Goal: Transaction & Acquisition: Purchase product/service

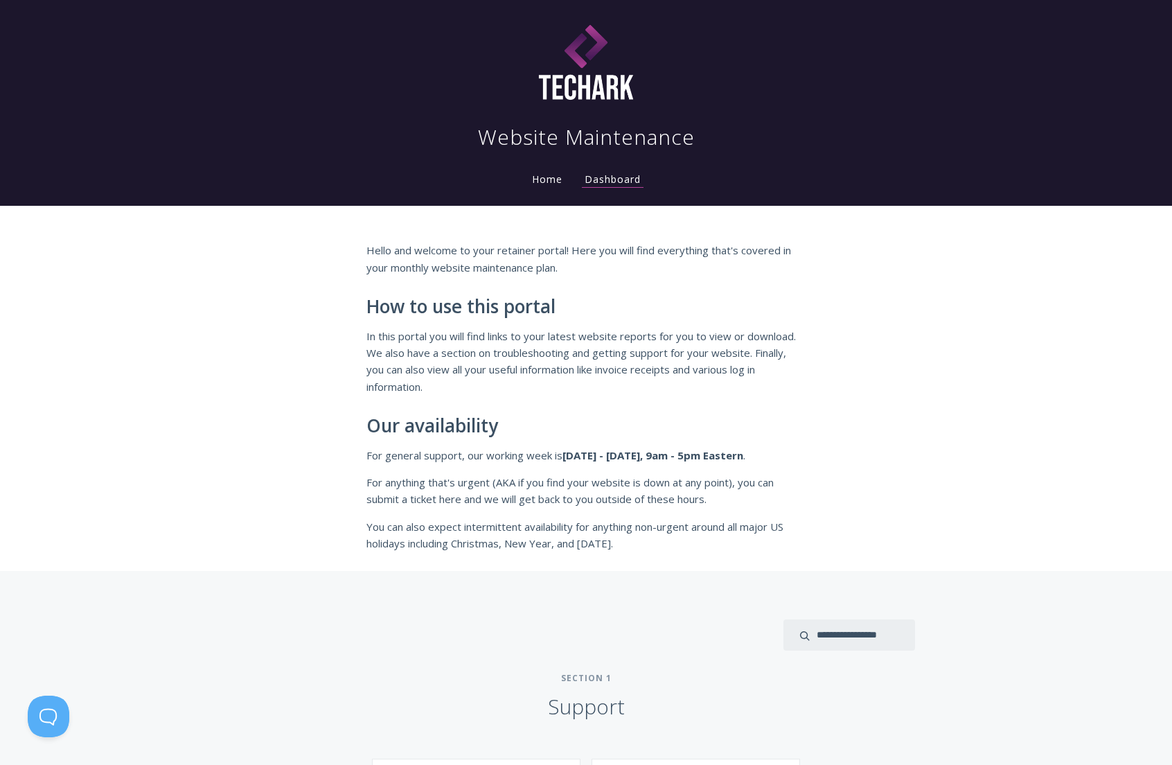
click at [913, 393] on div "Hello and welcome to your retainer portal! Here you will find everything that's…" at bounding box center [586, 388] width 1172 height 365
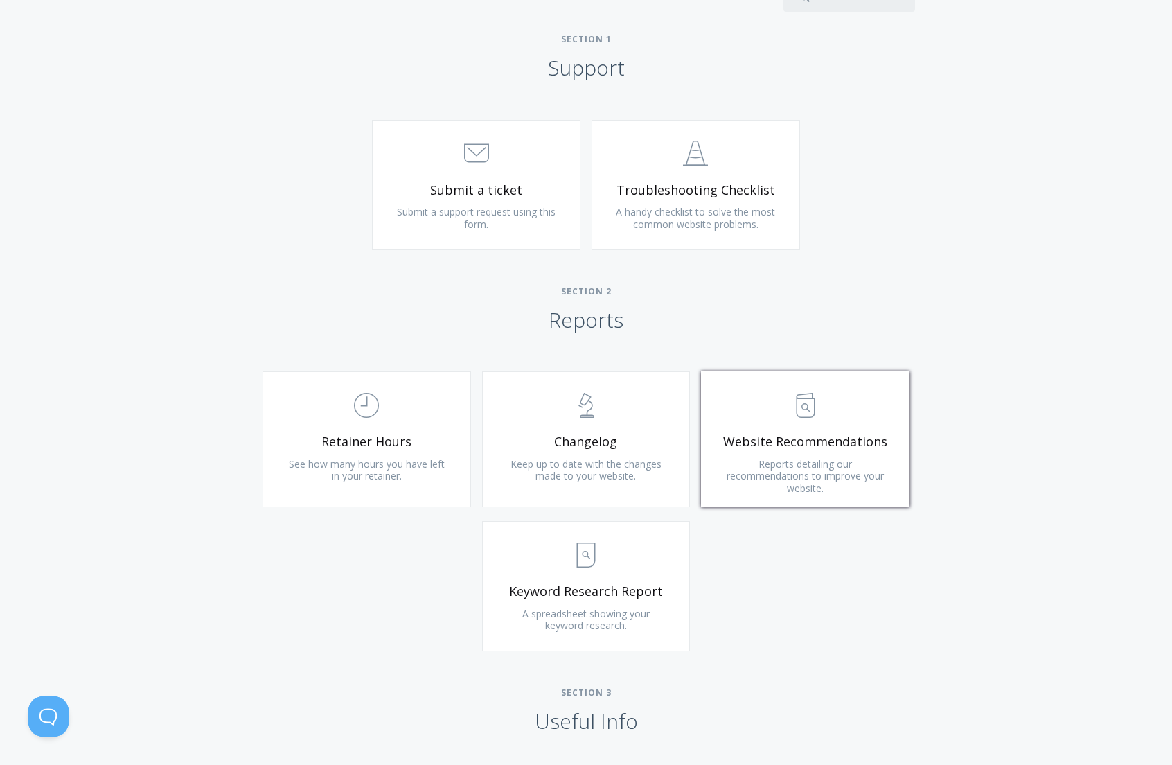
scroll to position [642, 0]
click at [817, 443] on span "Website Recommendations" at bounding box center [806, 439] width 166 height 16
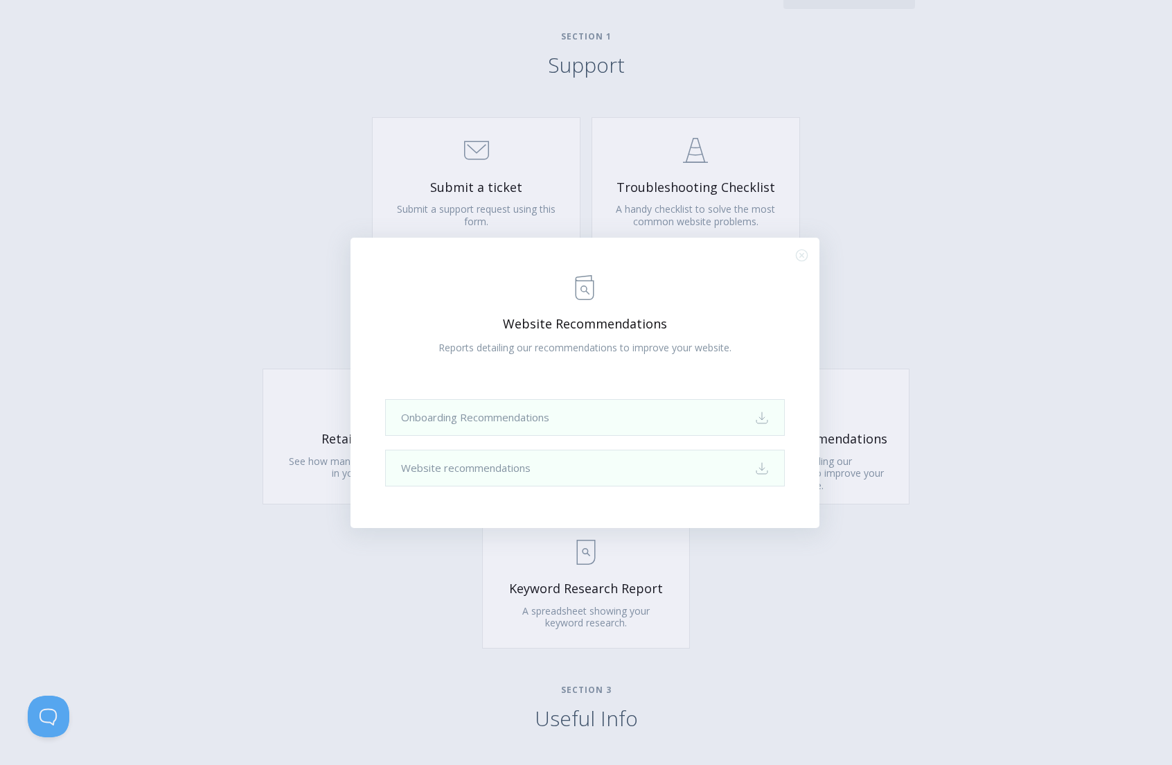
click at [805, 254] on icon ".st0{fill:none;stroke:#000000;stroke-width:2;stroke-miterlimit:10;} Close" at bounding box center [802, 255] width 12 height 12
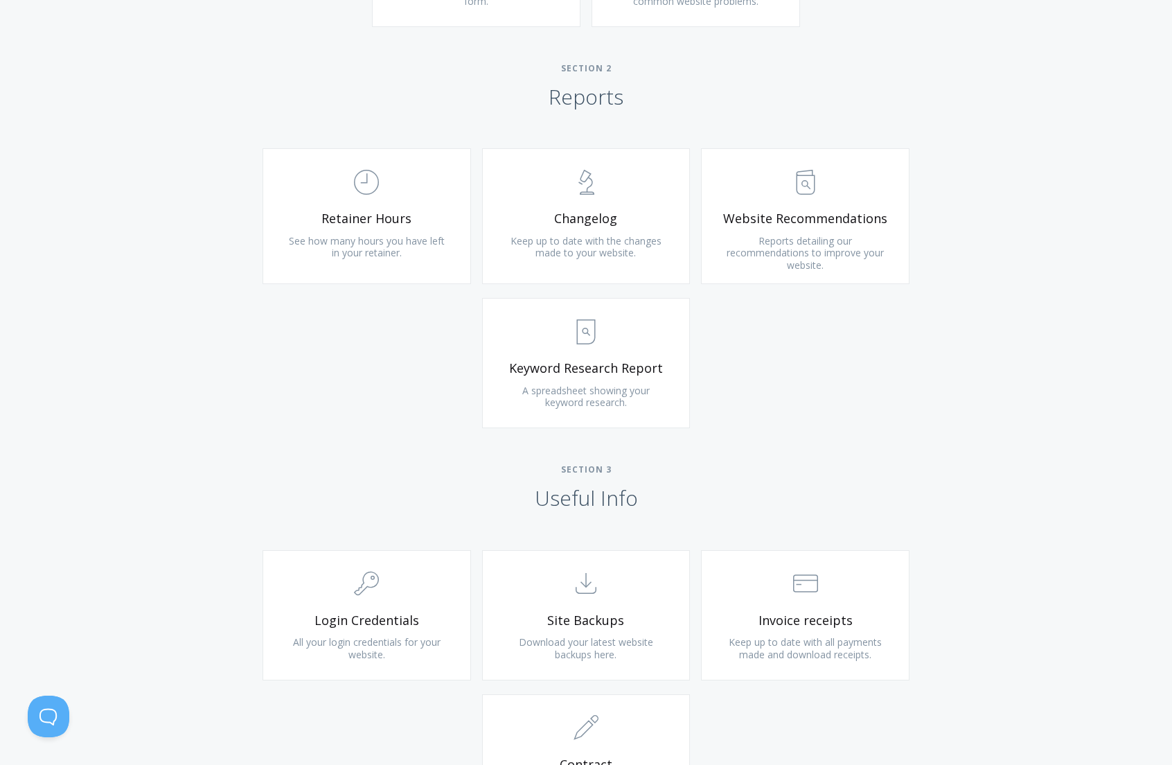
scroll to position [865, 0]
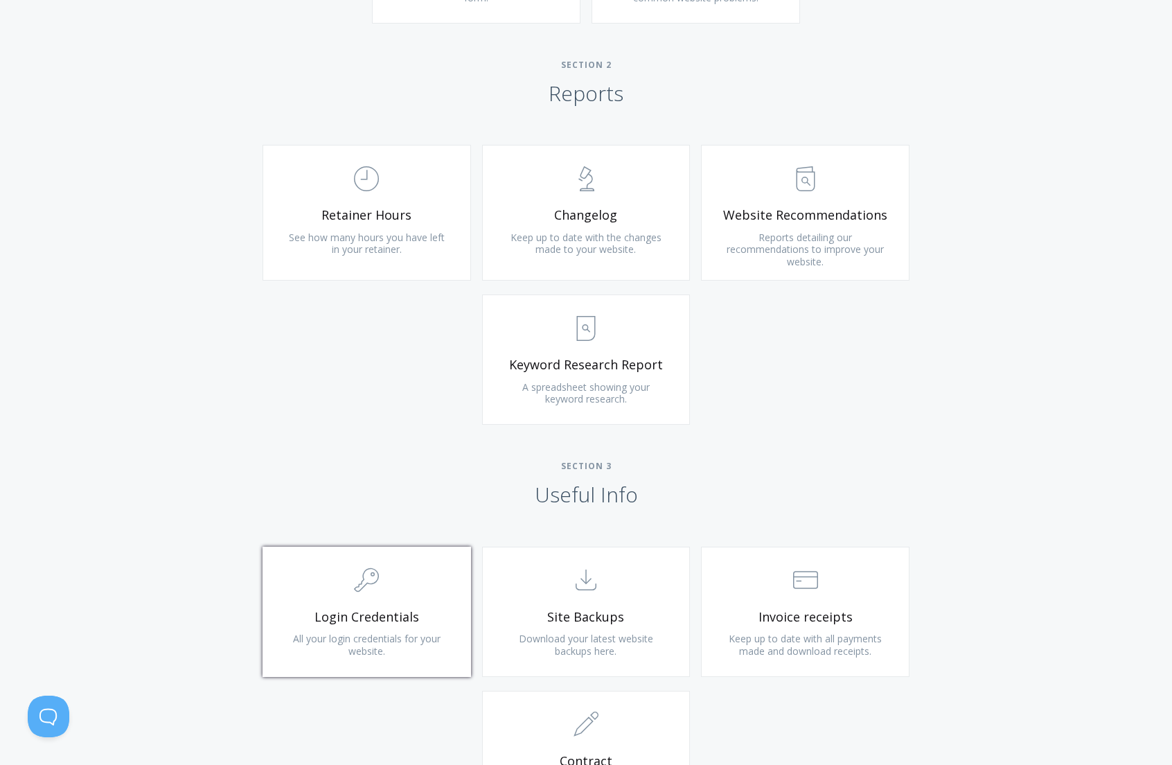
click at [405, 606] on link ".cls-1{fill:none;stroke:#000;stroke-miterlimit:10;stroke-width:2px;} 1. General…" at bounding box center [367, 612] width 209 height 130
click at [785, 606] on link ".st0{fill:none;stroke:#000000;stroke-width:2;stroke-miterlimit:10;} Financial I…" at bounding box center [805, 612] width 209 height 130
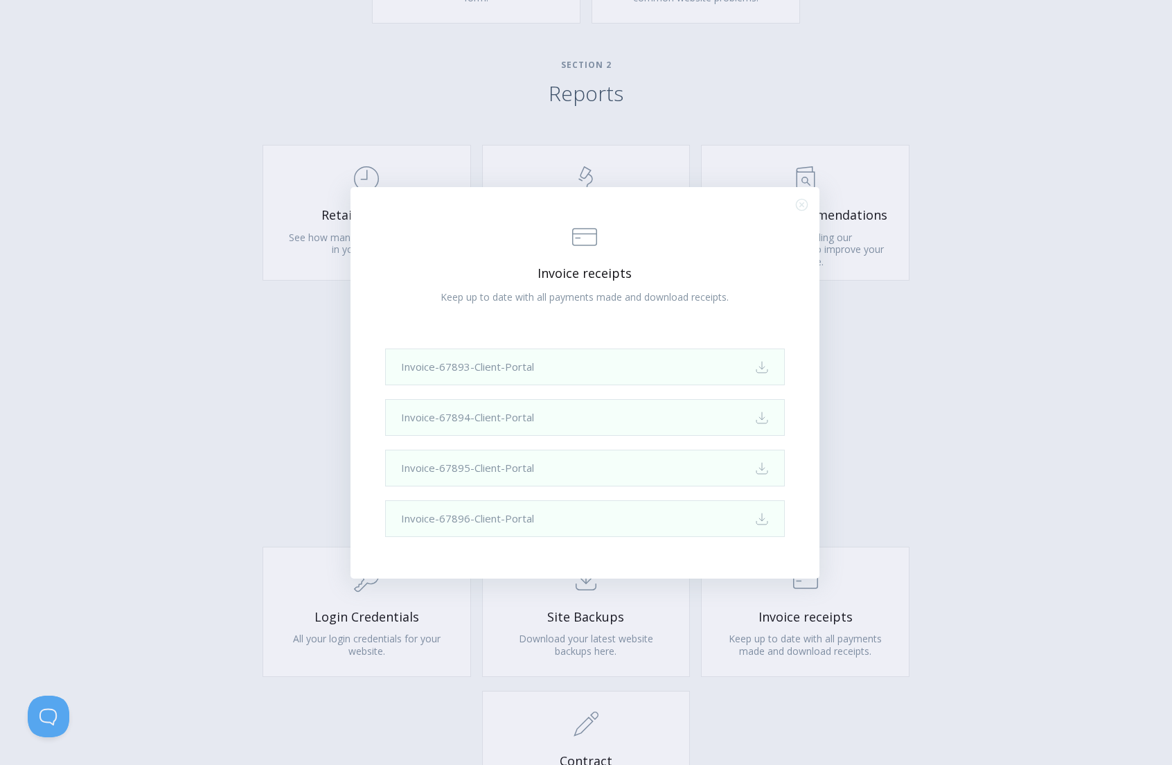
click at [908, 465] on div ".st0{fill:none;stroke:#000000;stroke-width:2;stroke-miterlimit:10;} Financial I…" at bounding box center [586, 382] width 1172 height 765
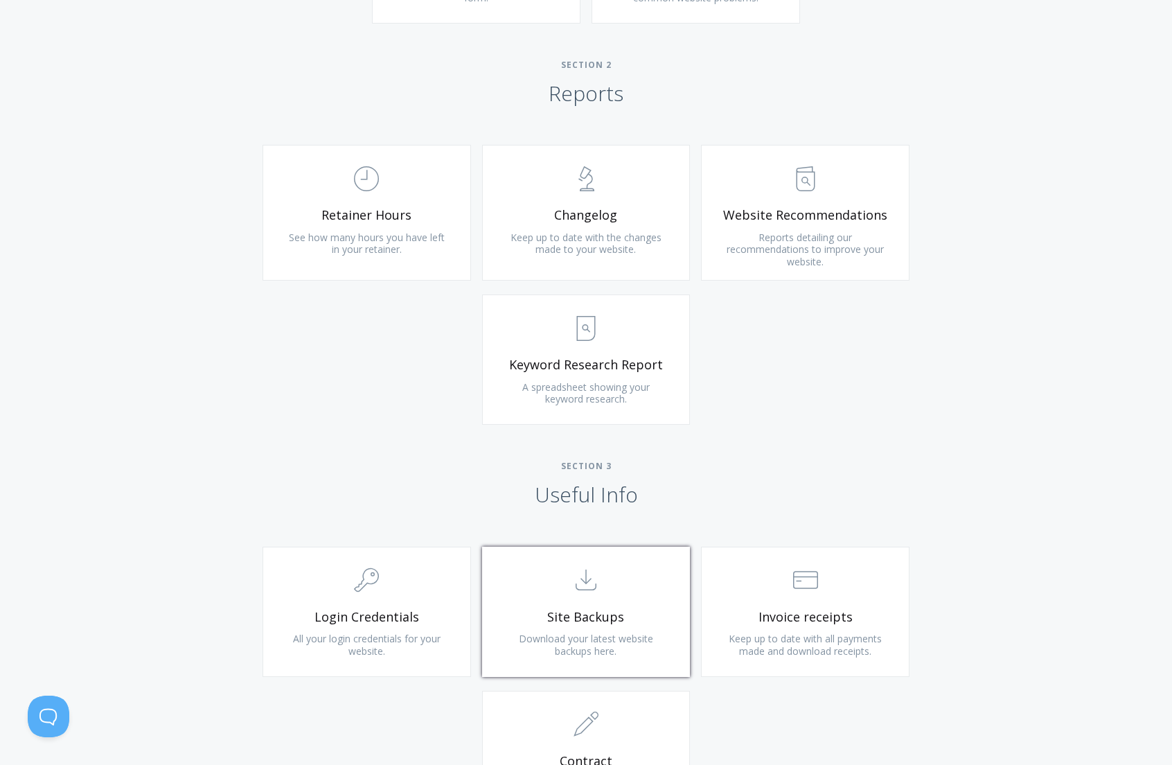
click at [589, 589] on icon ".st0{fill:none;stroke:#000000;stroke-width:2;stroke-miterlimit:10;} Untitled-15" at bounding box center [586, 580] width 25 height 25
click at [584, 617] on span "Site Backups" at bounding box center [587, 617] width 166 height 16
click at [385, 606] on link ".cls-1{fill:none;stroke:#000;stroke-miterlimit:10;stroke-width:2px;} 1. General…" at bounding box center [367, 612] width 209 height 130
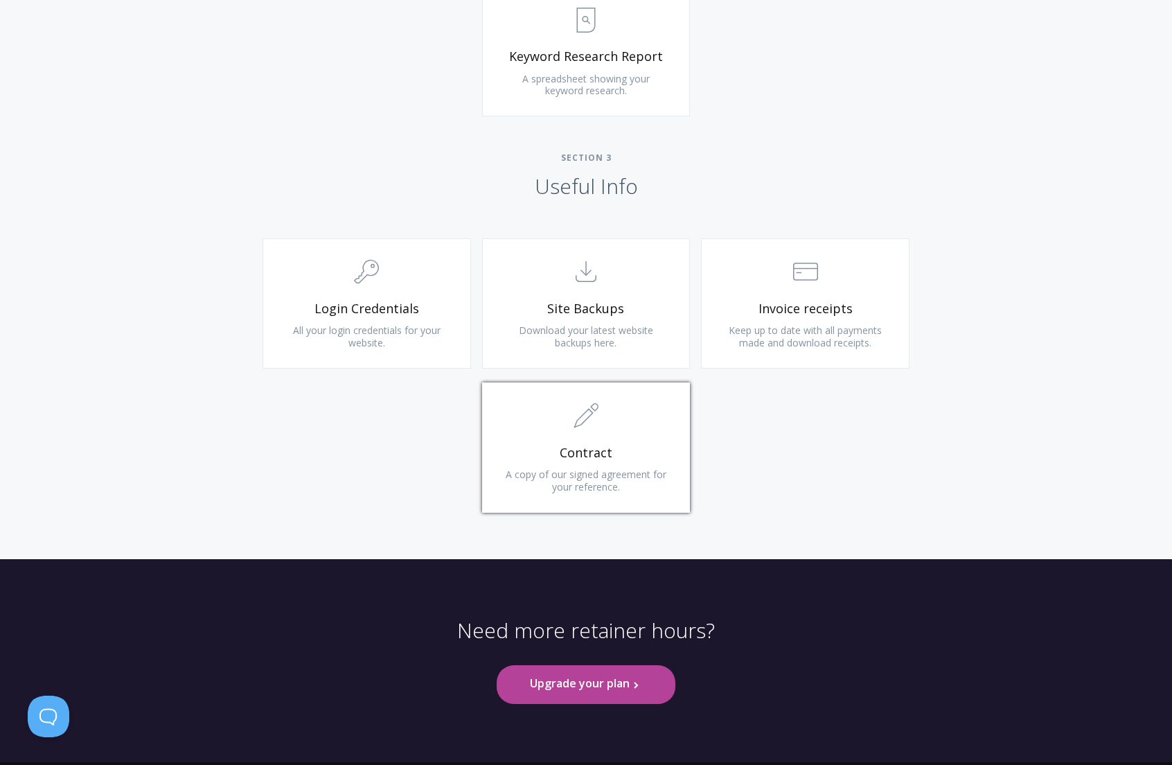
scroll to position [1177, 0]
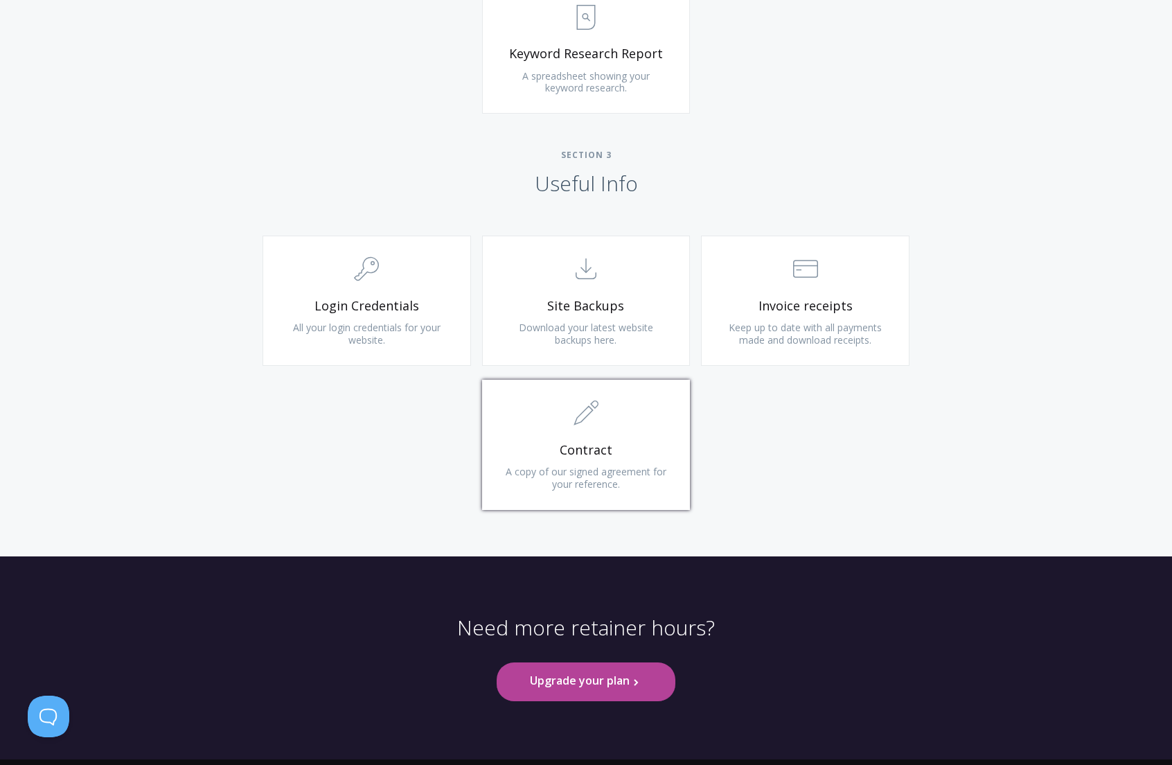
click at [563, 462] on link ".st0{fill:none;stroke:#000000;stroke-width:2;stroke-miterlimit:10;} 1. General …" at bounding box center [586, 445] width 209 height 130
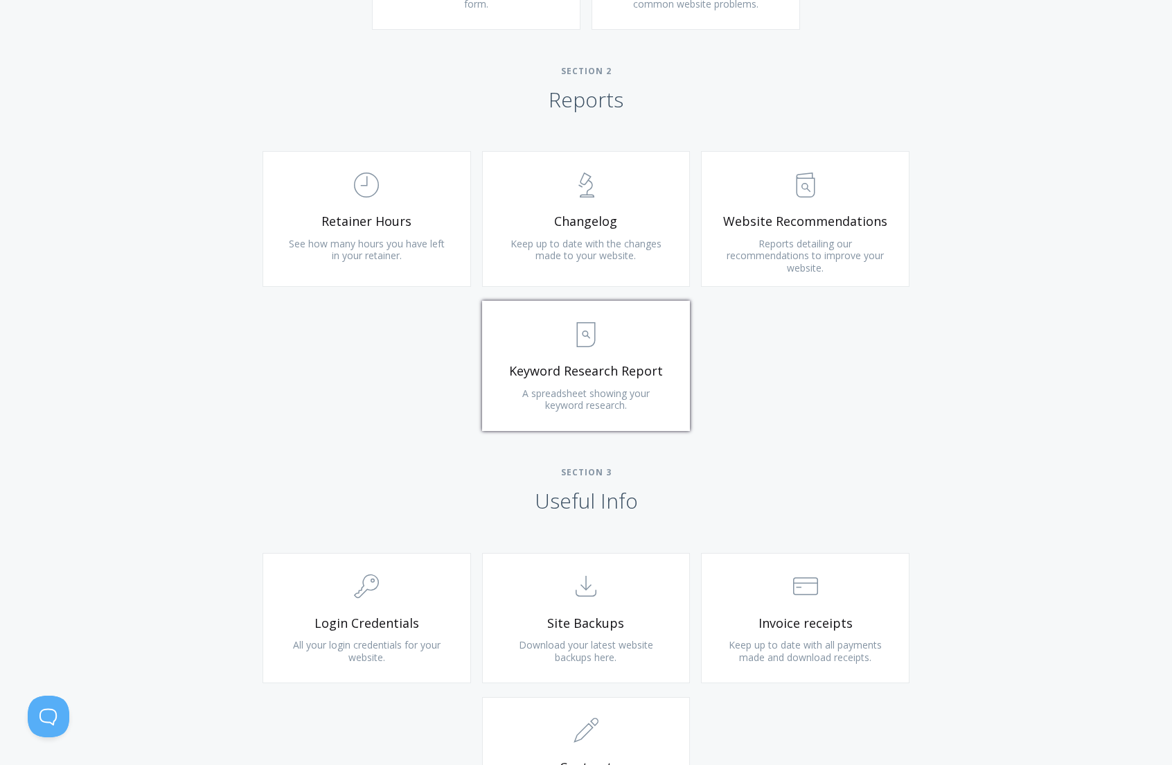
scroll to position [859, 0]
click at [550, 355] on span ".st0{fill:none;stroke:#000000;stroke-width:2;stroke-miterlimit:10;} Untitled-15" at bounding box center [587, 336] width 166 height 42
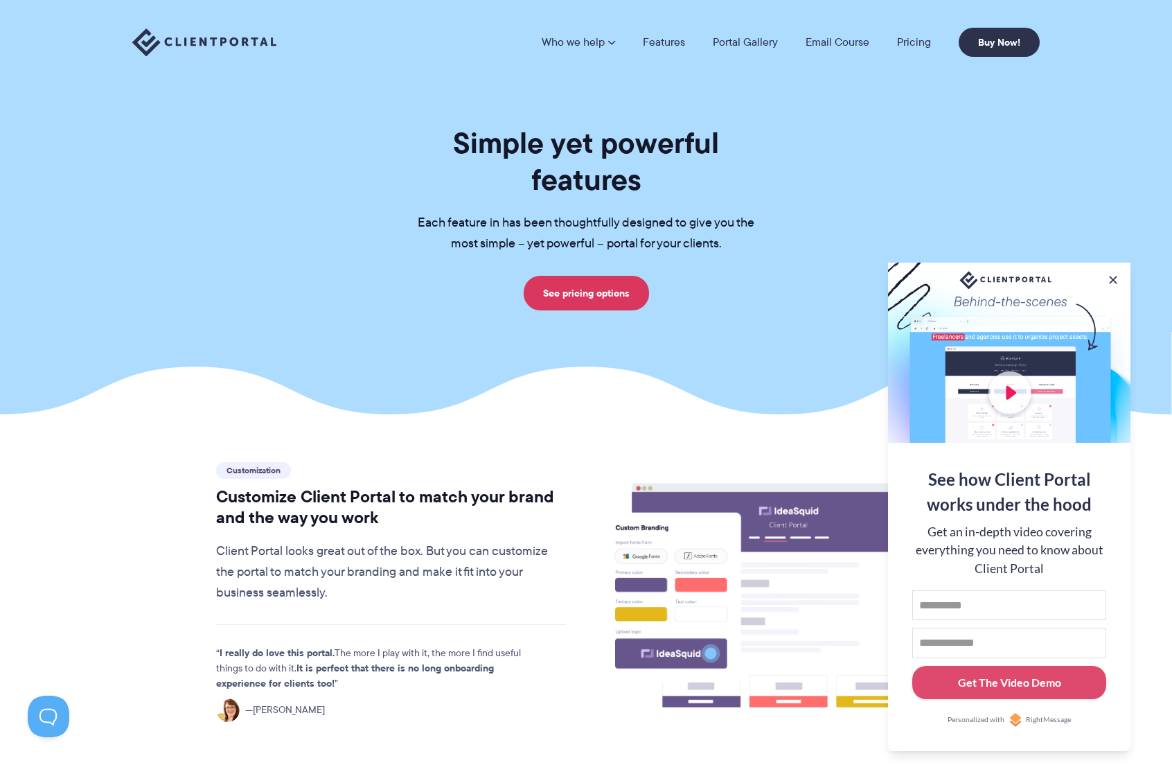
click at [854, 118] on section "Simple yet powerful features Each feature in has been thoughtfully designed to …" at bounding box center [586, 207] width 1172 height 414
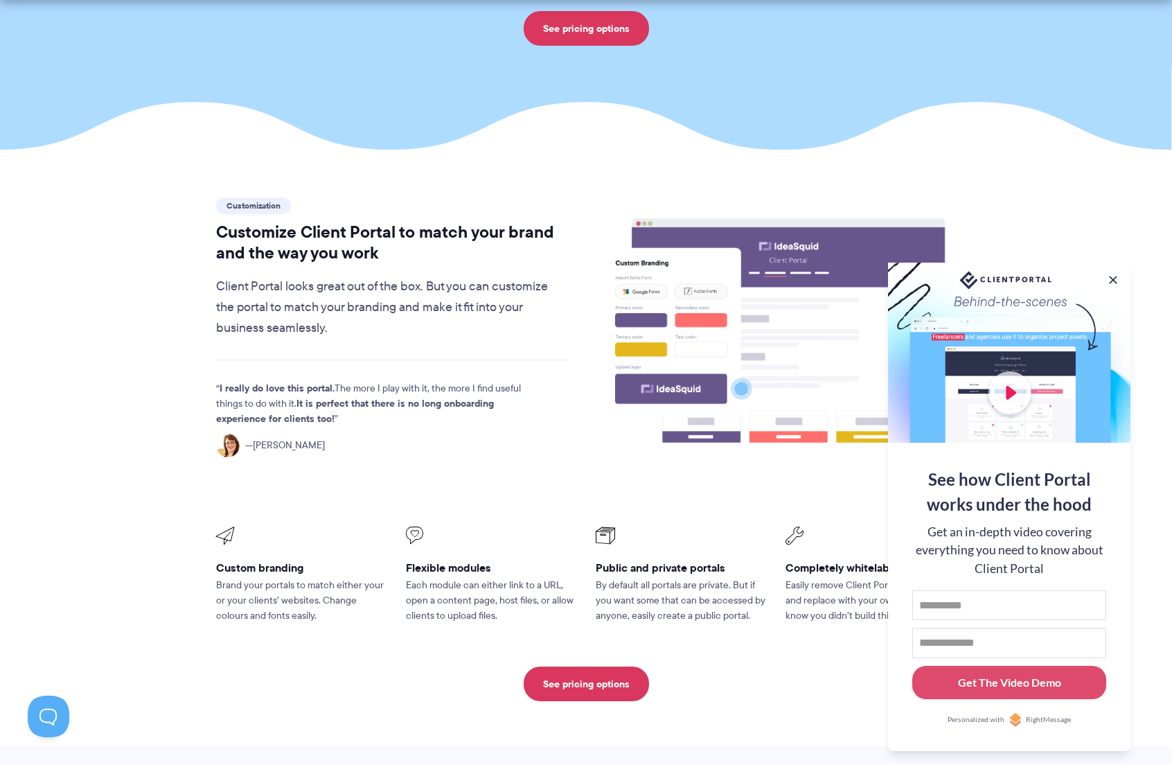
scroll to position [267, 0]
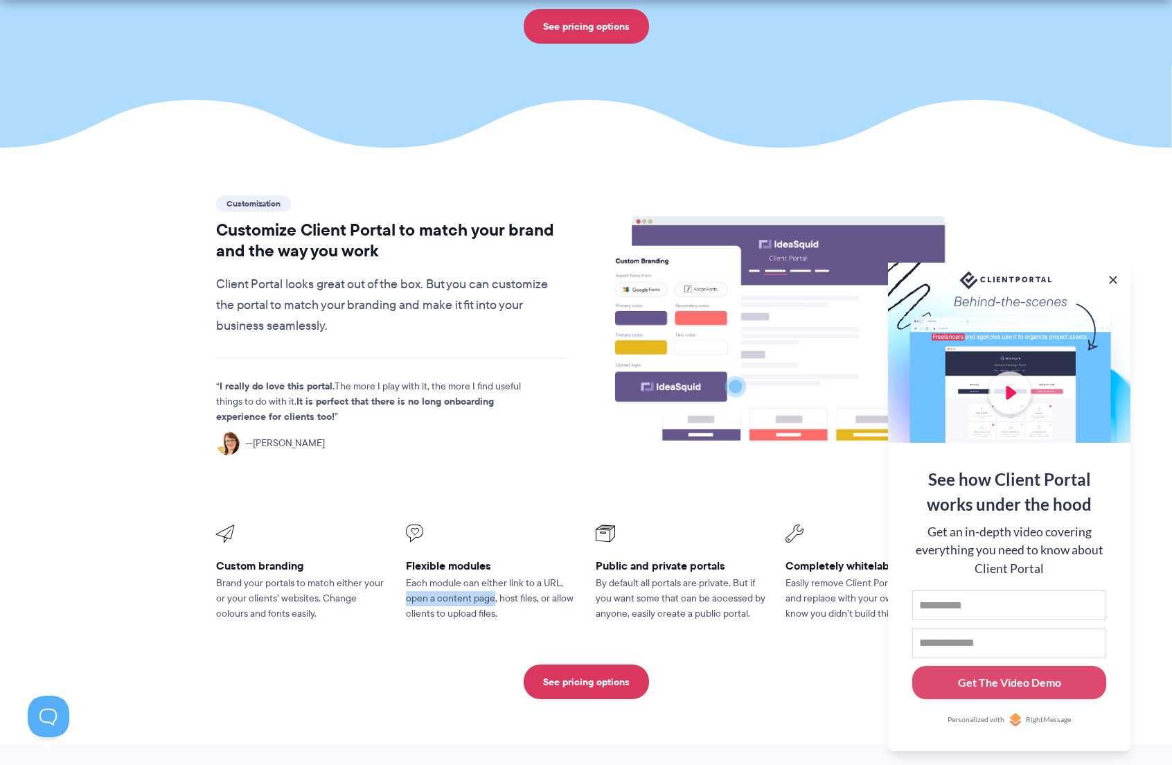
drag, startPoint x: 493, startPoint y: 598, endPoint x: 402, endPoint y: 603, distance: 91.6
click at [402, 603] on li "Flexible modules Each module can either link to a URL, open a content page, hos…" at bounding box center [491, 574] width 190 height 116
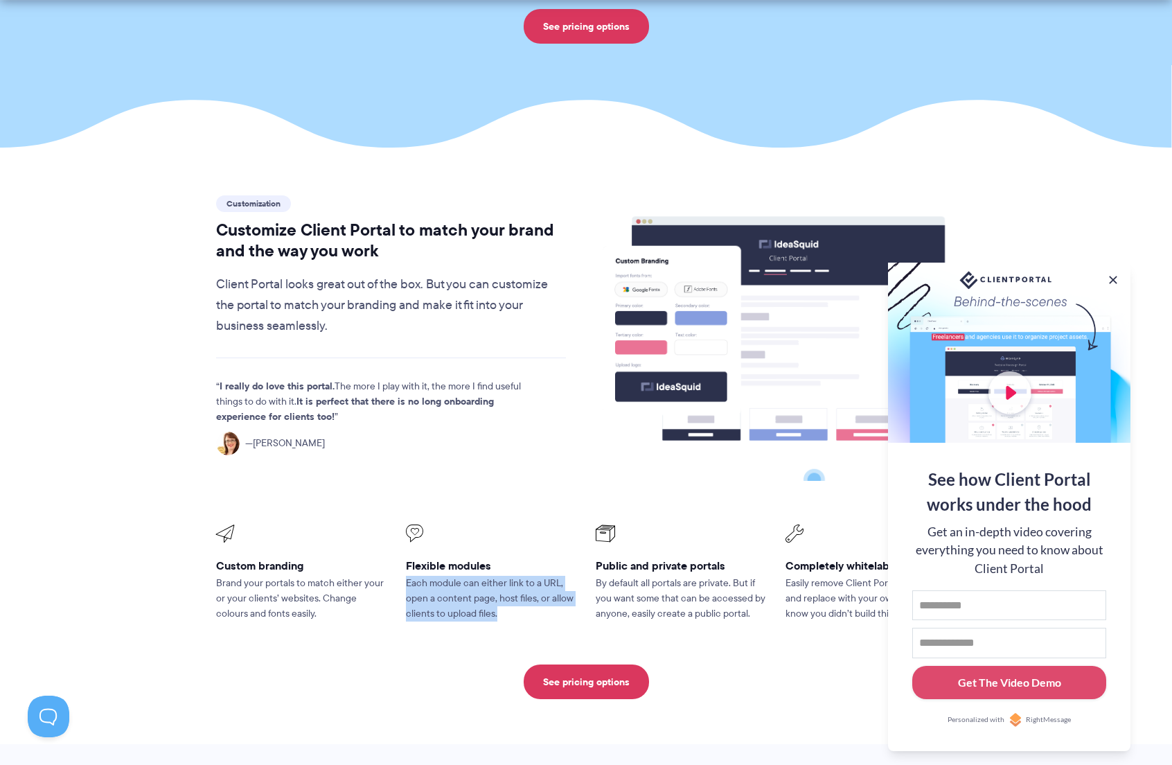
drag, startPoint x: 483, startPoint y: 614, endPoint x: 403, endPoint y: 586, distance: 85.0
click at [403, 586] on li "Flexible modules Each module can either link to a URL, open a content page, hos…" at bounding box center [491, 574] width 190 height 116
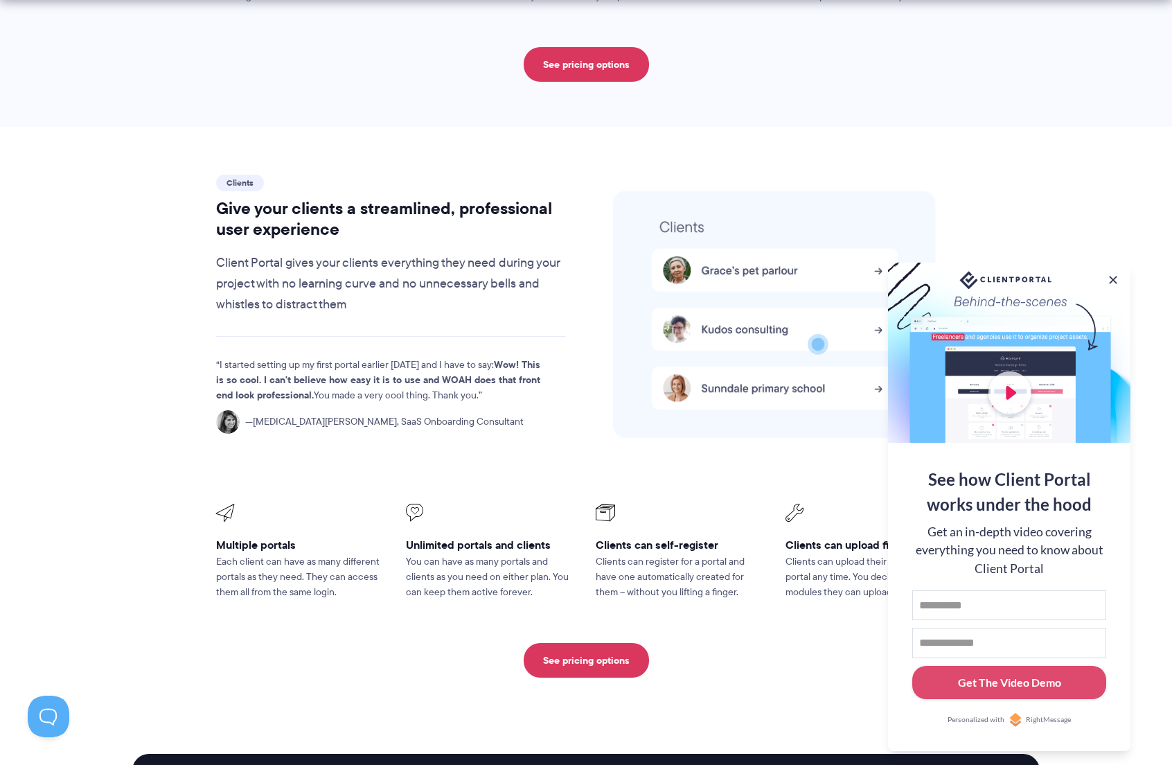
scroll to position [2790, 0]
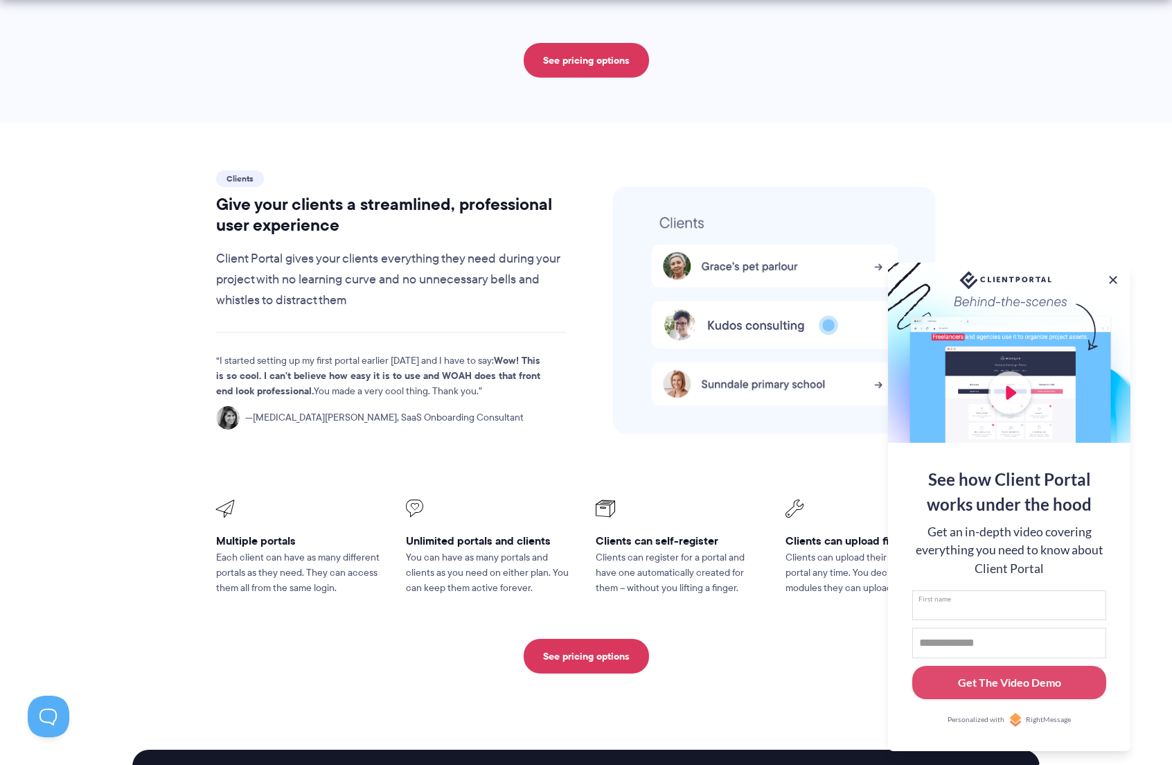
click at [965, 604] on input "First name" at bounding box center [1010, 605] width 194 height 30
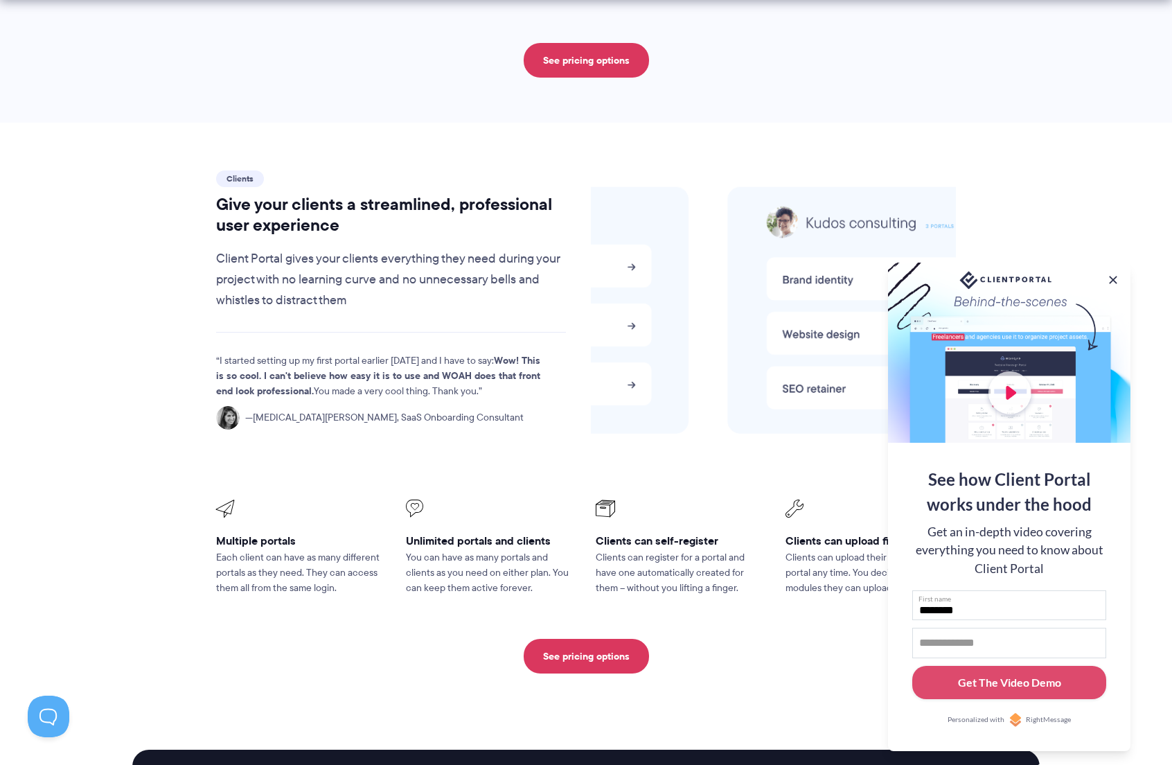
type input "********"
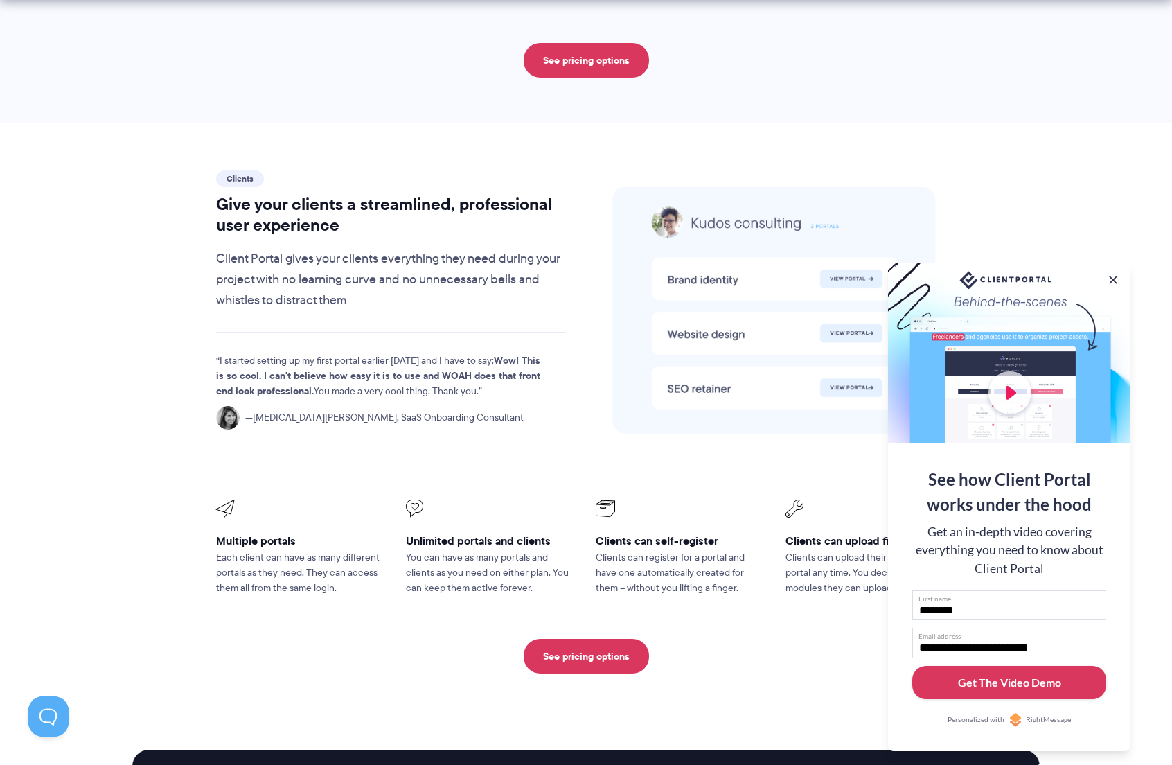
type input "**********"
click at [1003, 680] on div "Get The Video Demo" at bounding box center [1009, 682] width 103 height 17
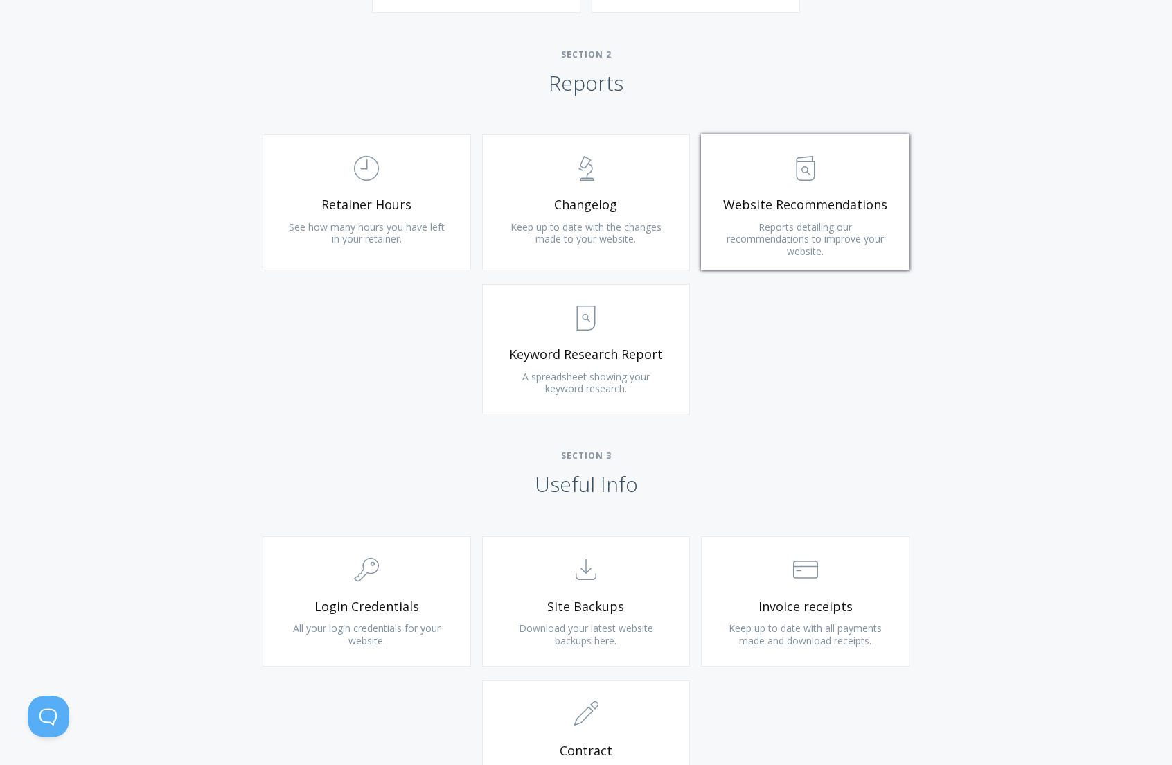
click at [812, 227] on span "Reports detailing our recommendations to improve your website." at bounding box center [805, 238] width 157 height 37
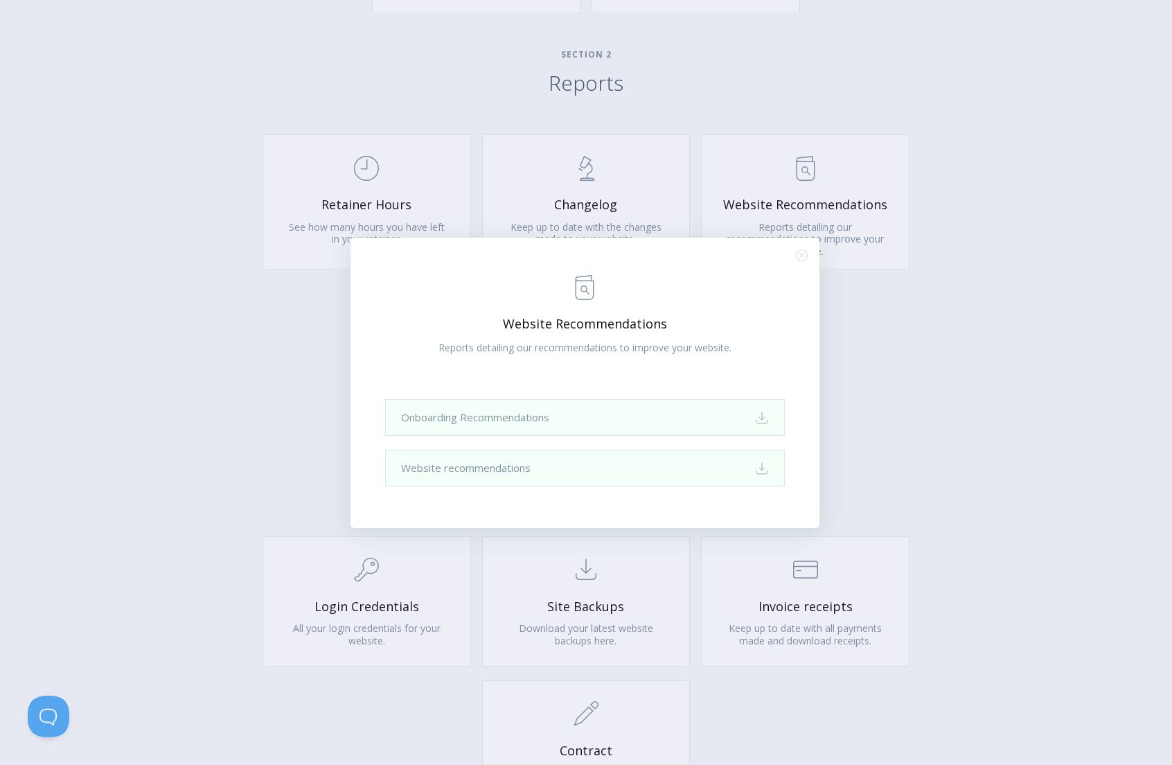
click at [899, 363] on div ".st0{fill:none;stroke:#000000;stroke-width:2;stroke-miterlimit:10;} Untitled-13…" at bounding box center [586, 382] width 1172 height 765
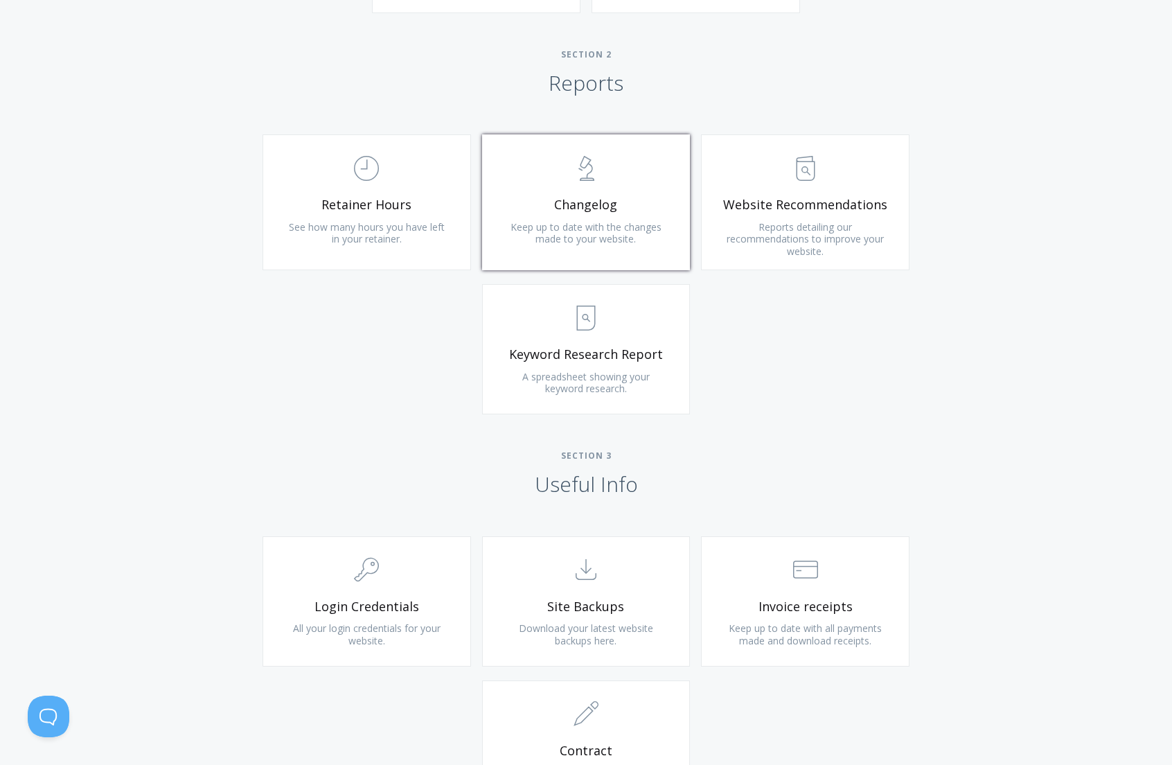
click at [617, 198] on span "Changelog" at bounding box center [587, 205] width 166 height 16
click at [351, 224] on span "See how many hours you have left in your retainer." at bounding box center [367, 233] width 156 height 26
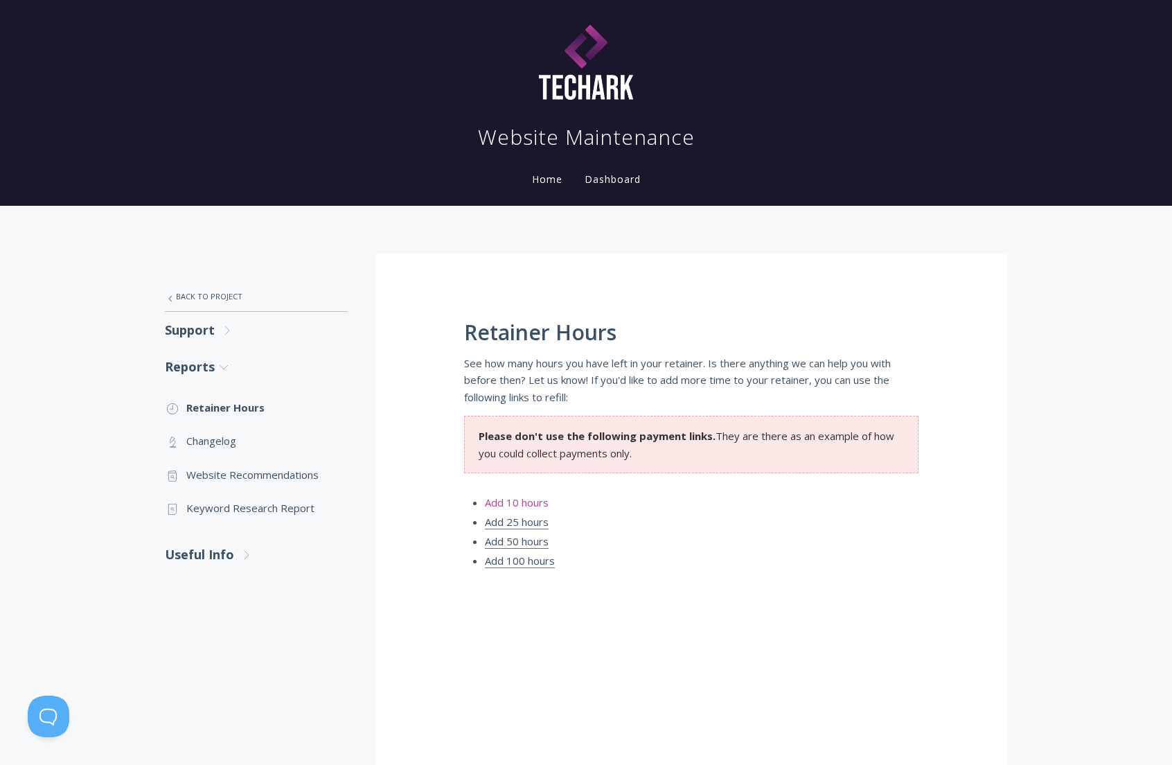
click at [529, 505] on link "Add 10 hours" at bounding box center [517, 502] width 64 height 15
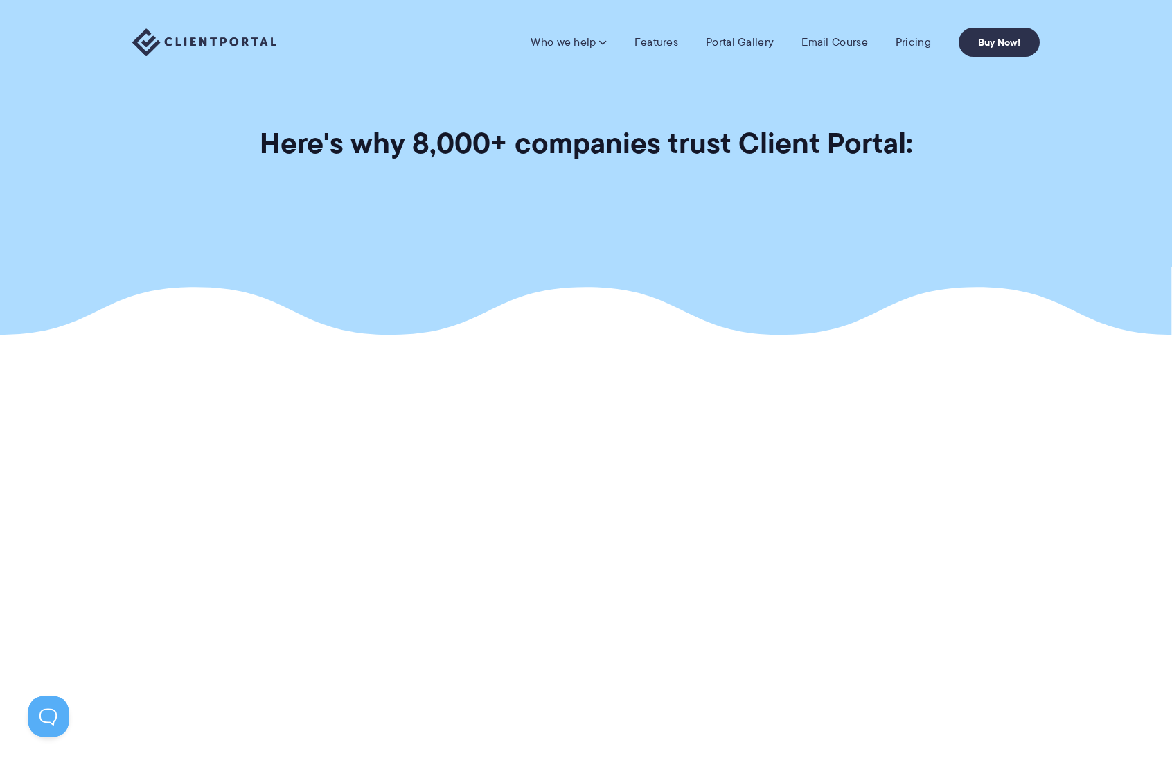
click at [992, 464] on section "Thanks for watching the demo. I look forward to seeing how Client Portal change…" at bounding box center [586, 611] width 1172 height 477
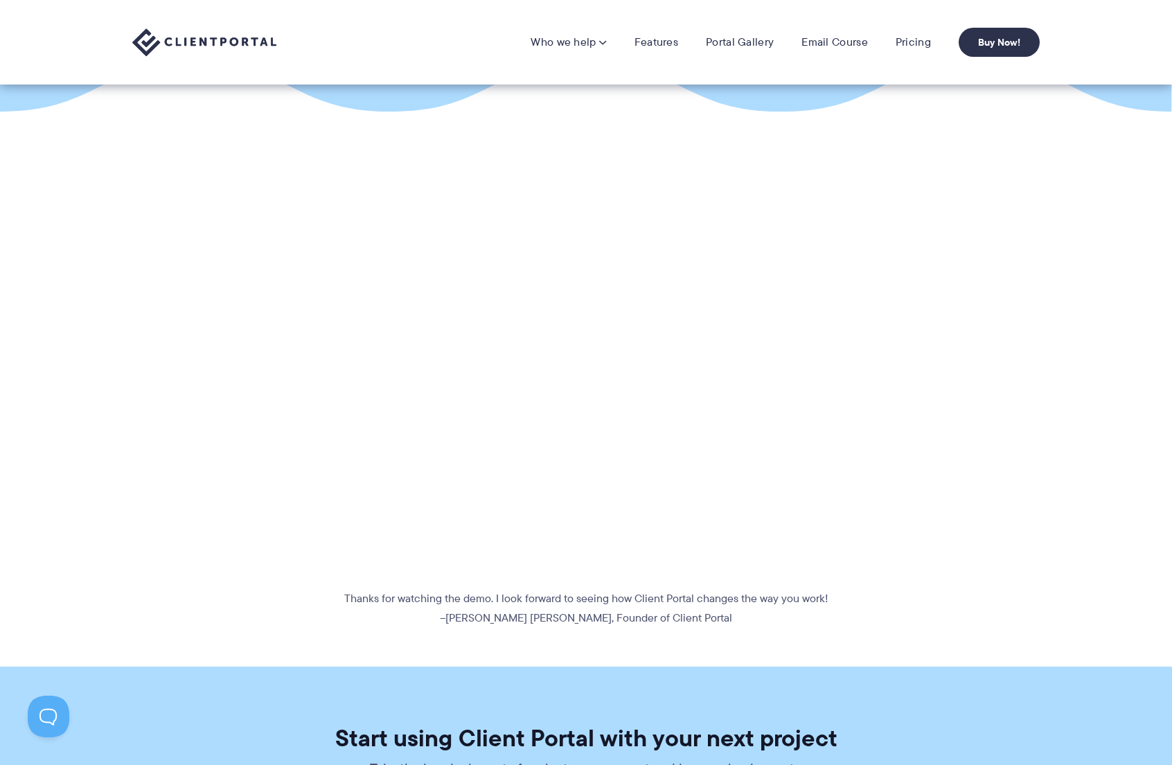
scroll to position [221, 0]
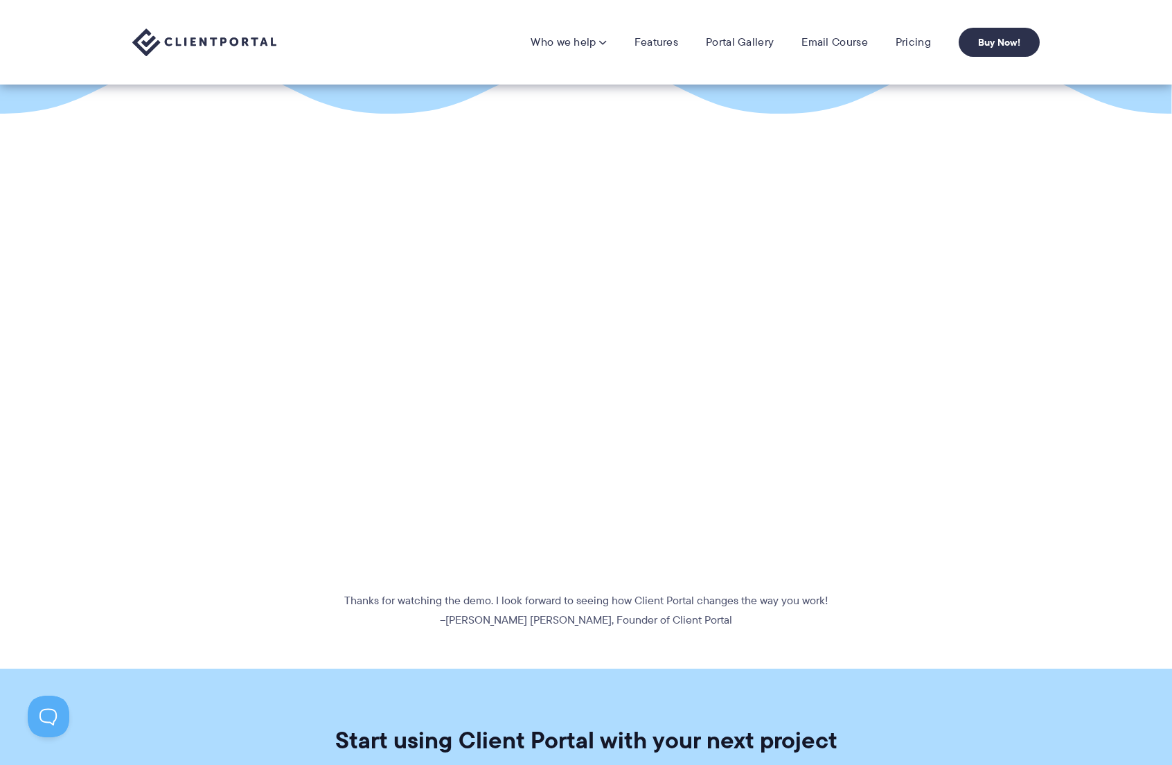
click at [961, 477] on section "Thanks for watching the demo. I look forward to seeing how Client Portal change…" at bounding box center [586, 390] width 1172 height 477
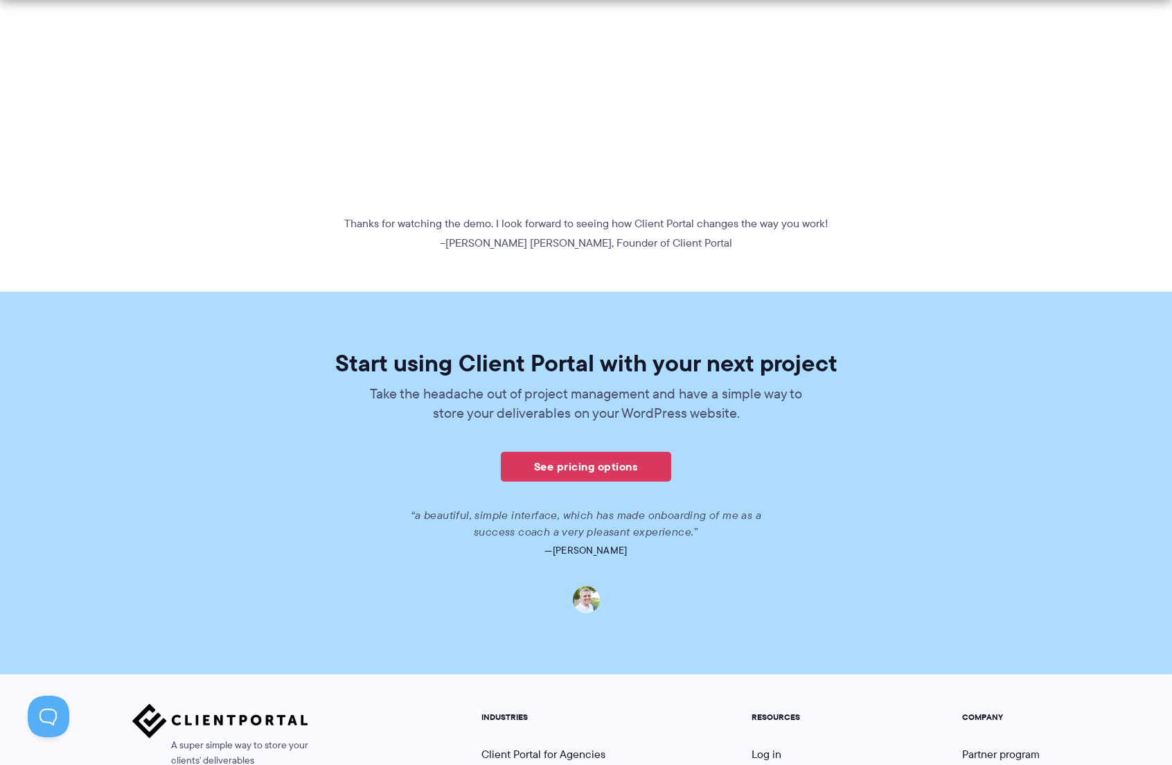
scroll to position [601, 0]
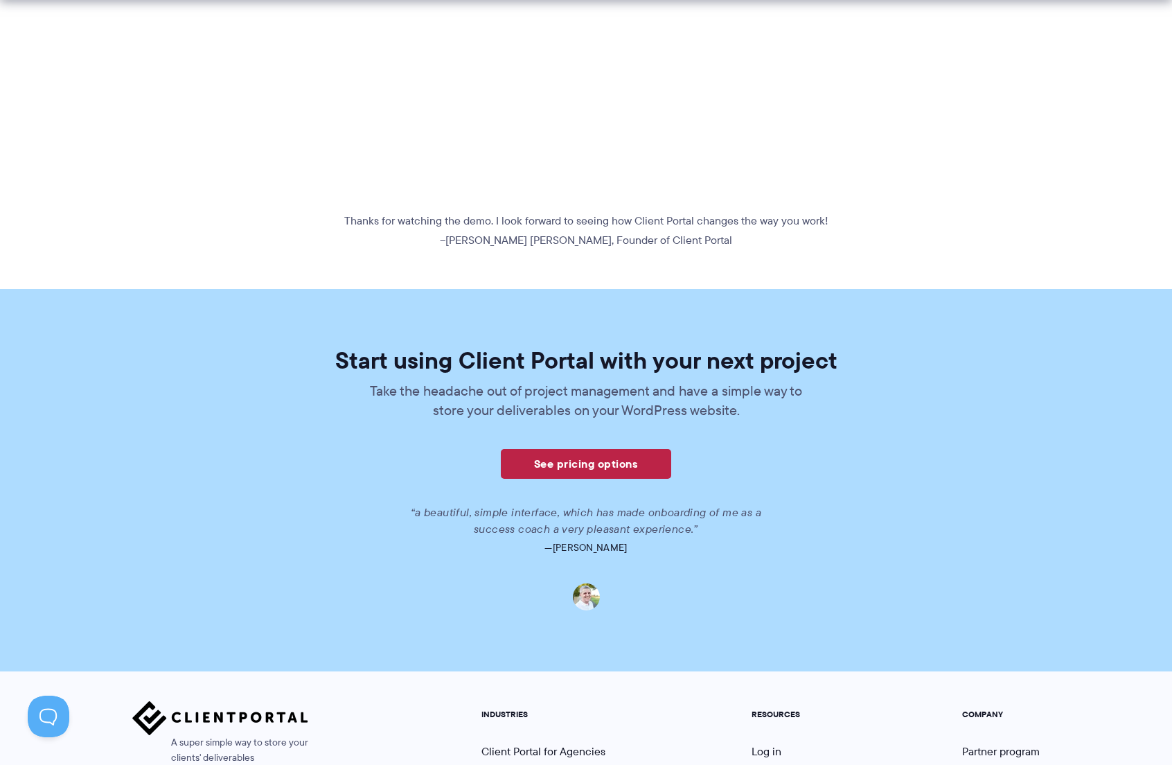
click at [604, 466] on link "See pricing options" at bounding box center [586, 464] width 170 height 30
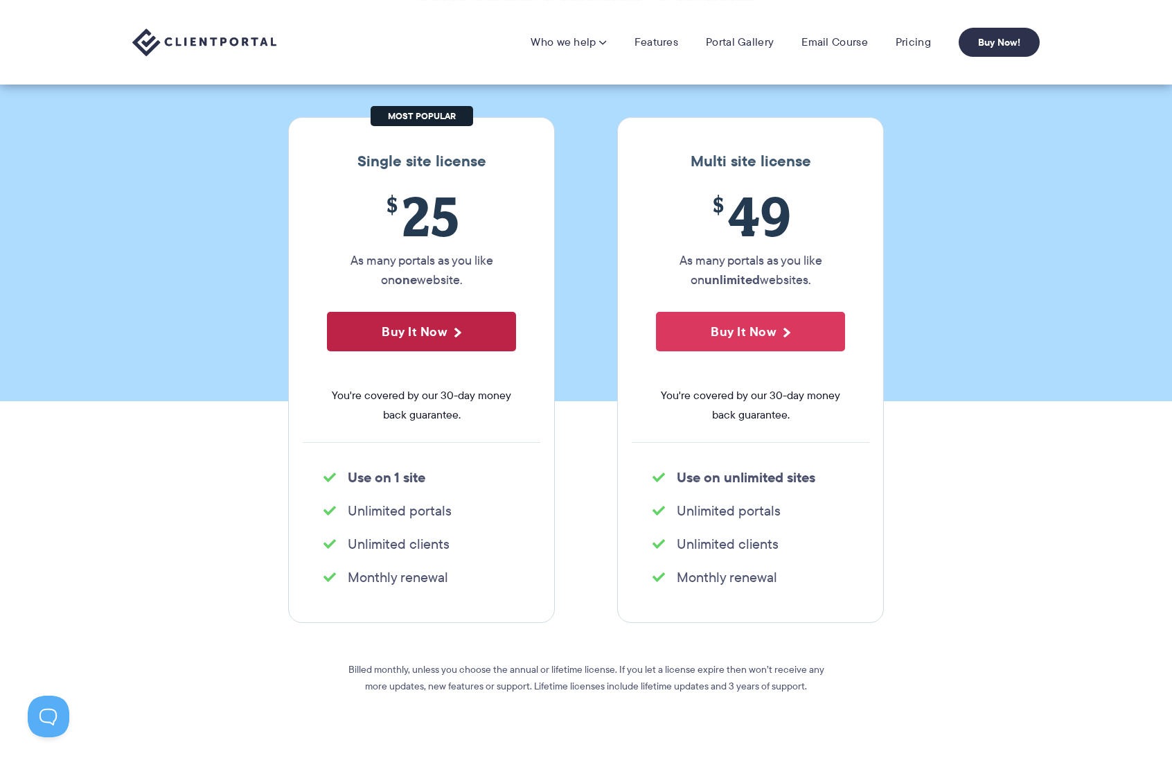
scroll to position [128, 0]
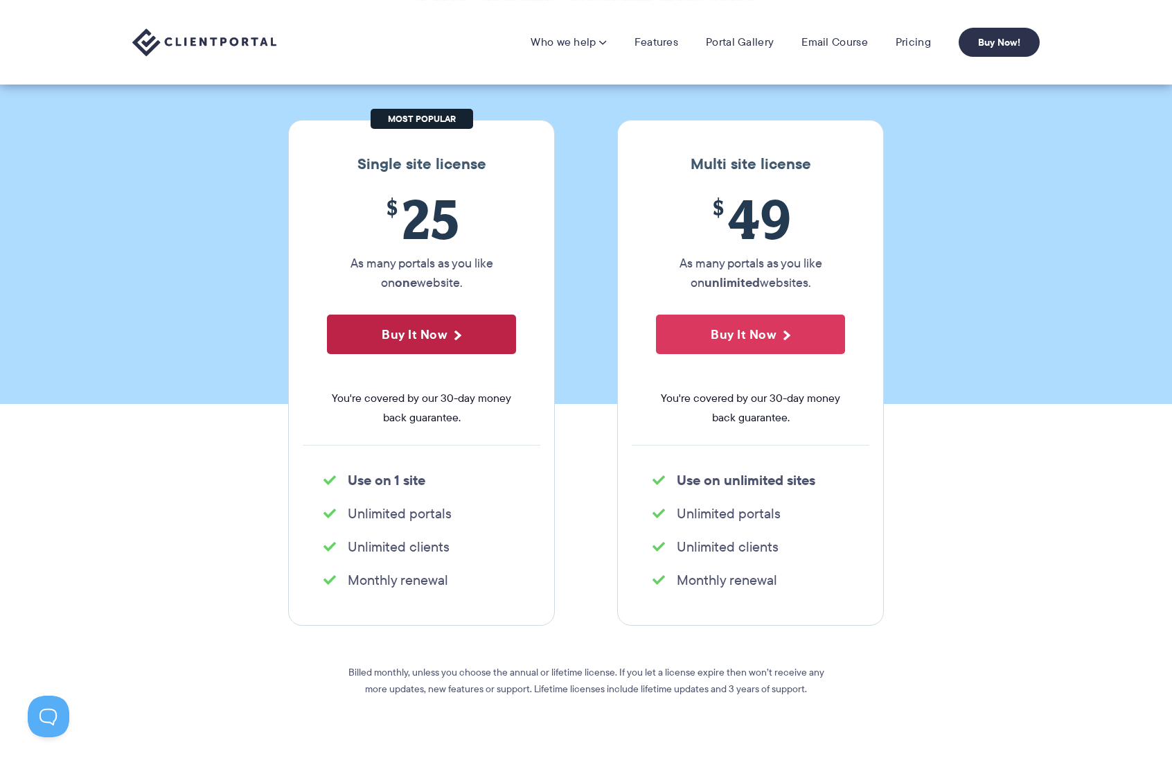
click at [432, 336] on button "Buy It Now" at bounding box center [421, 334] width 189 height 39
click at [1026, 447] on section "Single site license $ 25 As many portals as you like on one website. Buy It Now…" at bounding box center [586, 430] width 1172 height 705
